Goal: Task Accomplishment & Management: Manage account settings

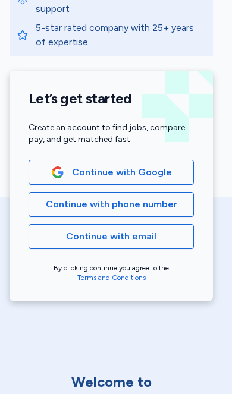
scroll to position [207, 1]
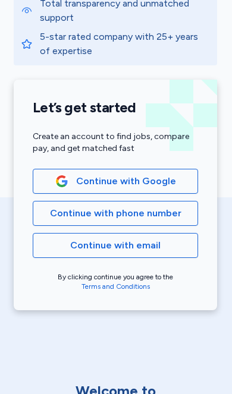
click at [223, 159] on div "American Traveler Why thousands of professionals trust us Industry-leading pay …" at bounding box center [115, 58] width 232 height 531
click at [179, 214] on span "Continue with phone number" at bounding box center [115, 213] width 145 height 14
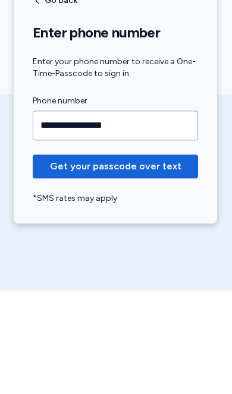
type input "**********"
click at [162, 263] on span "Get your passcode over text" at bounding box center [115, 270] width 131 height 14
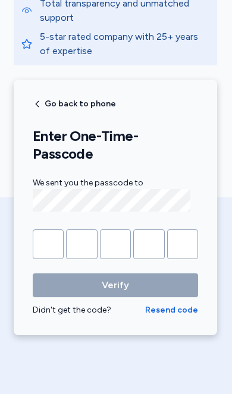
click at [53, 229] on input "Please enter OTP character 1" at bounding box center [48, 244] width 31 height 30
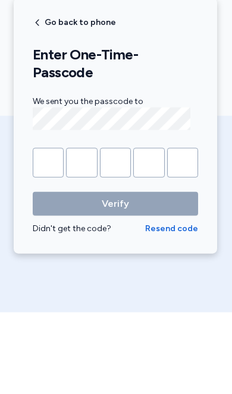
type input "*"
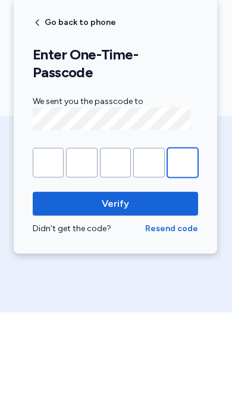
type input "*"
click at [170, 278] on span "Verify" at bounding box center [115, 285] width 146 height 14
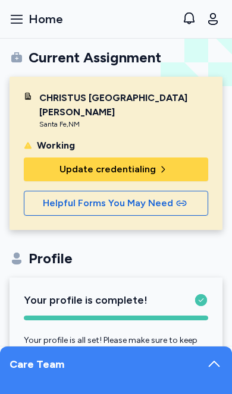
click at [52, 366] on div "Care Team" at bounding box center [37, 370] width 55 height 29
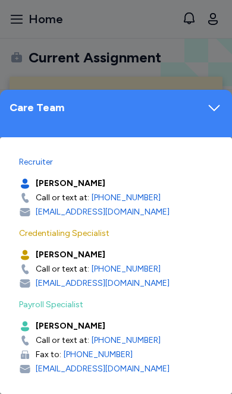
click at [222, 106] on icon at bounding box center [214, 107] width 17 height 17
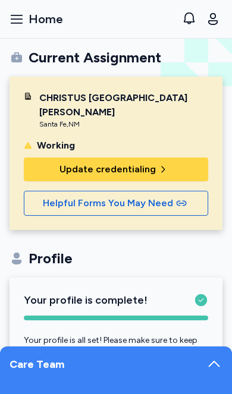
click at [55, 168] on span "Update credentialing" at bounding box center [115, 169] width 165 height 14
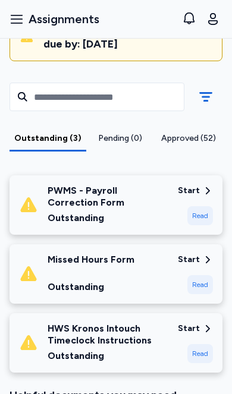
scroll to position [191, 0]
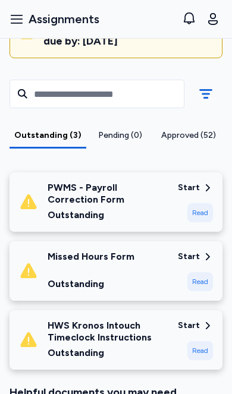
click at [195, 182] on div "Start" at bounding box center [189, 188] width 22 height 12
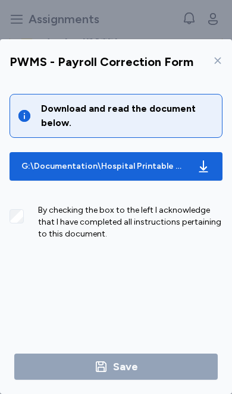
click at [51, 160] on div "G:\Documentation\Hospital Printable Documents\Parallon Workforce Management Sol…" at bounding box center [103, 166] width 165 height 12
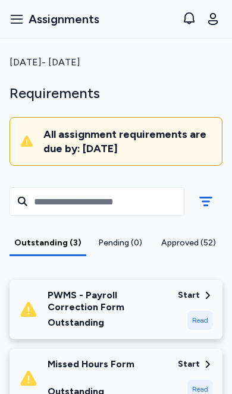
scroll to position [84, 0]
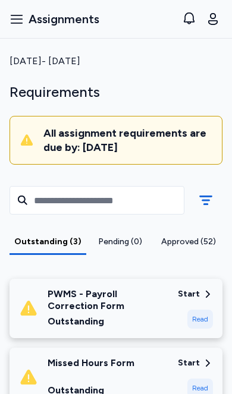
click at [206, 289] on icon at bounding box center [207, 294] width 11 height 11
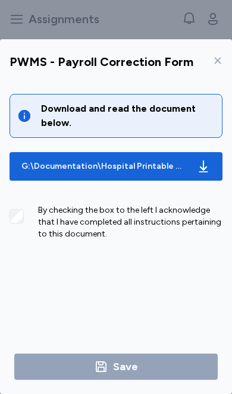
click at [37, 157] on div "G:\Documentation\Hospital Printable Documents\Parallon Workforce Management Sol…" at bounding box center [116, 166] width 194 height 19
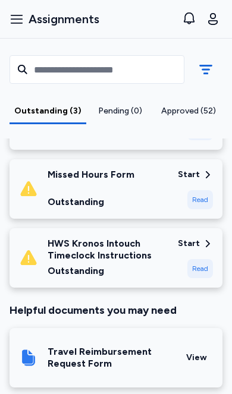
scroll to position [276, 0]
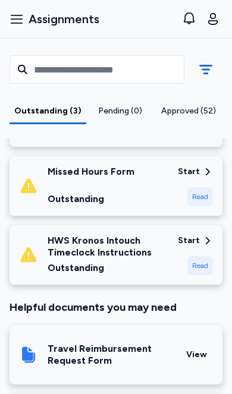
click at [208, 237] on icon at bounding box center [208, 240] width 4 height 7
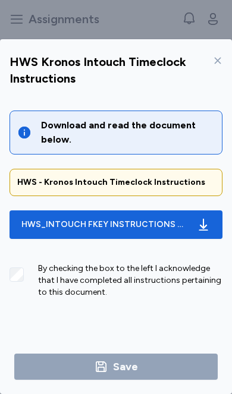
click at [36, 219] on div "HWS_INTOUCH FKEY INSTRUCTIONS HWS.pdf" at bounding box center [103, 225] width 165 height 12
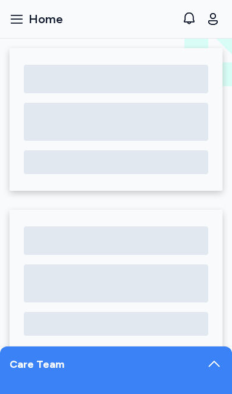
click at [145, 370] on div "Care Team" at bounding box center [116, 370] width 232 height 48
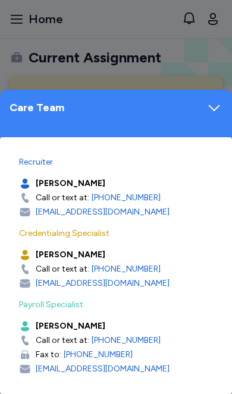
click at [208, 106] on icon at bounding box center [214, 107] width 17 height 17
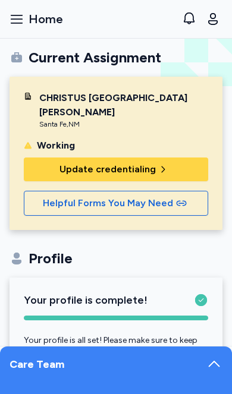
click at [181, 167] on span "Update credentialing" at bounding box center [115, 169] width 165 height 14
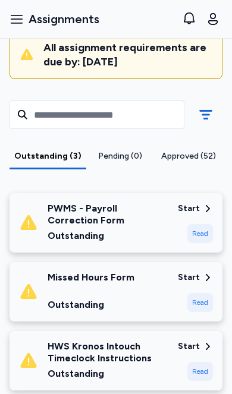
scroll to position [173, 0]
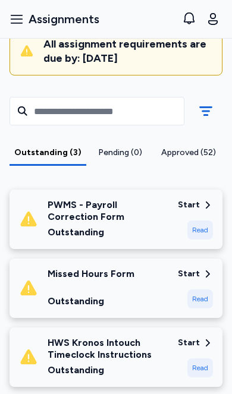
click at [209, 220] on div "Read" at bounding box center [200, 229] width 26 height 19
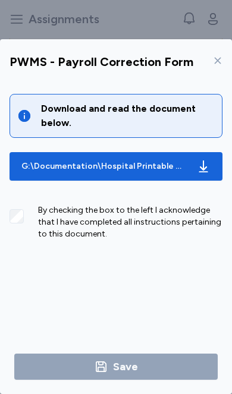
click at [36, 160] on div "G:\Documentation\Hospital Printable Documents\Parallon Workforce Management Sol…" at bounding box center [103, 166] width 165 height 12
